Goal: Find contact information: Find contact information

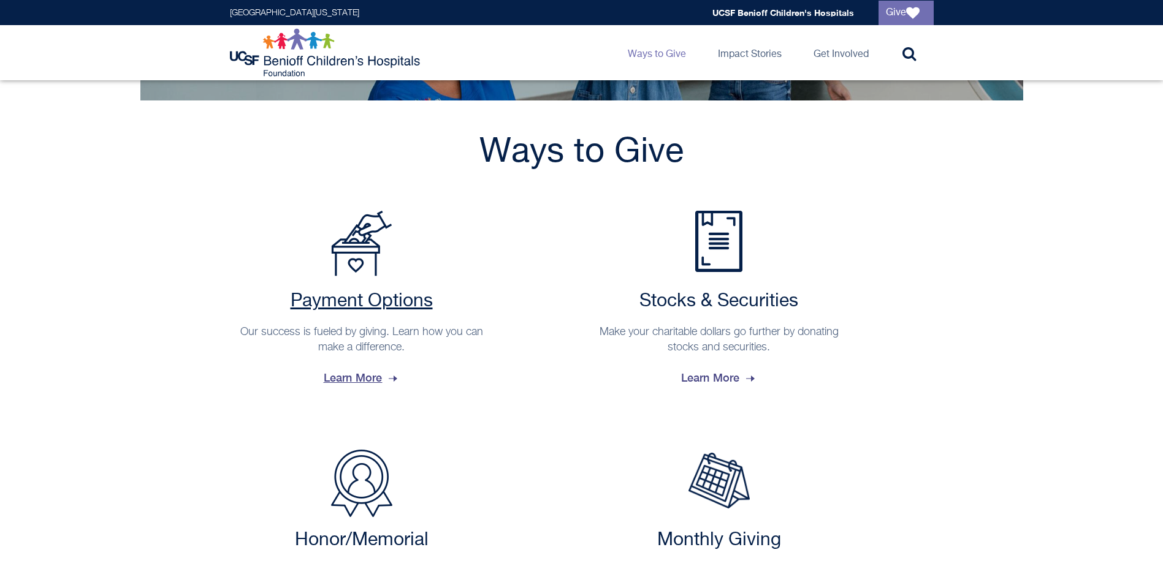
scroll to position [184, 0]
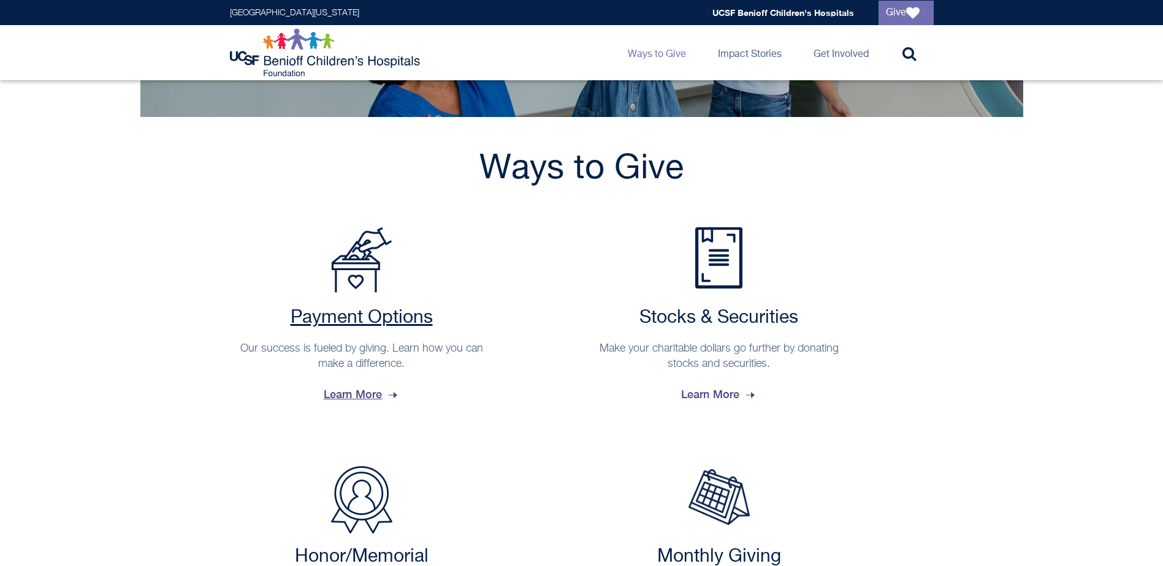
click at [368, 401] on span "Learn More" at bounding box center [362, 394] width 76 height 33
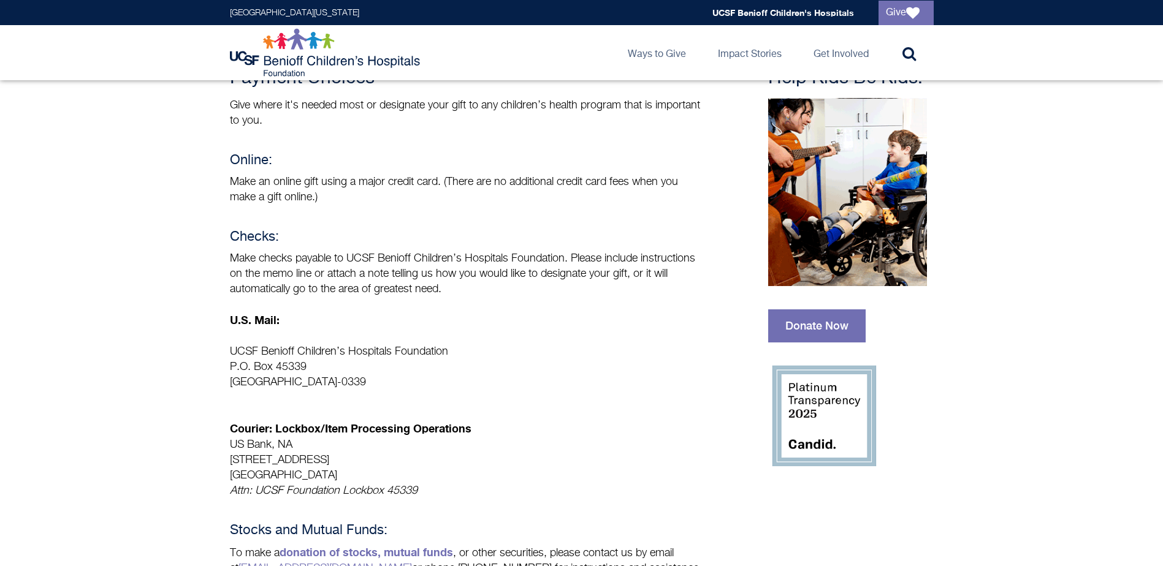
scroll to position [123, 0]
drag, startPoint x: 565, startPoint y: 261, endPoint x: 348, endPoint y: 264, distance: 217.0
click at [348, 264] on p "Make checks payable to UCSF Benioff Children’s Hospitals Foundation. Please inc…" at bounding box center [466, 275] width 472 height 46
drag, startPoint x: 348, startPoint y: 264, endPoint x: 358, endPoint y: 260, distance: 10.3
copy p "UCSF Benioff Children’s Hospitals Foundation"
